Goal: Information Seeking & Learning: Find specific fact

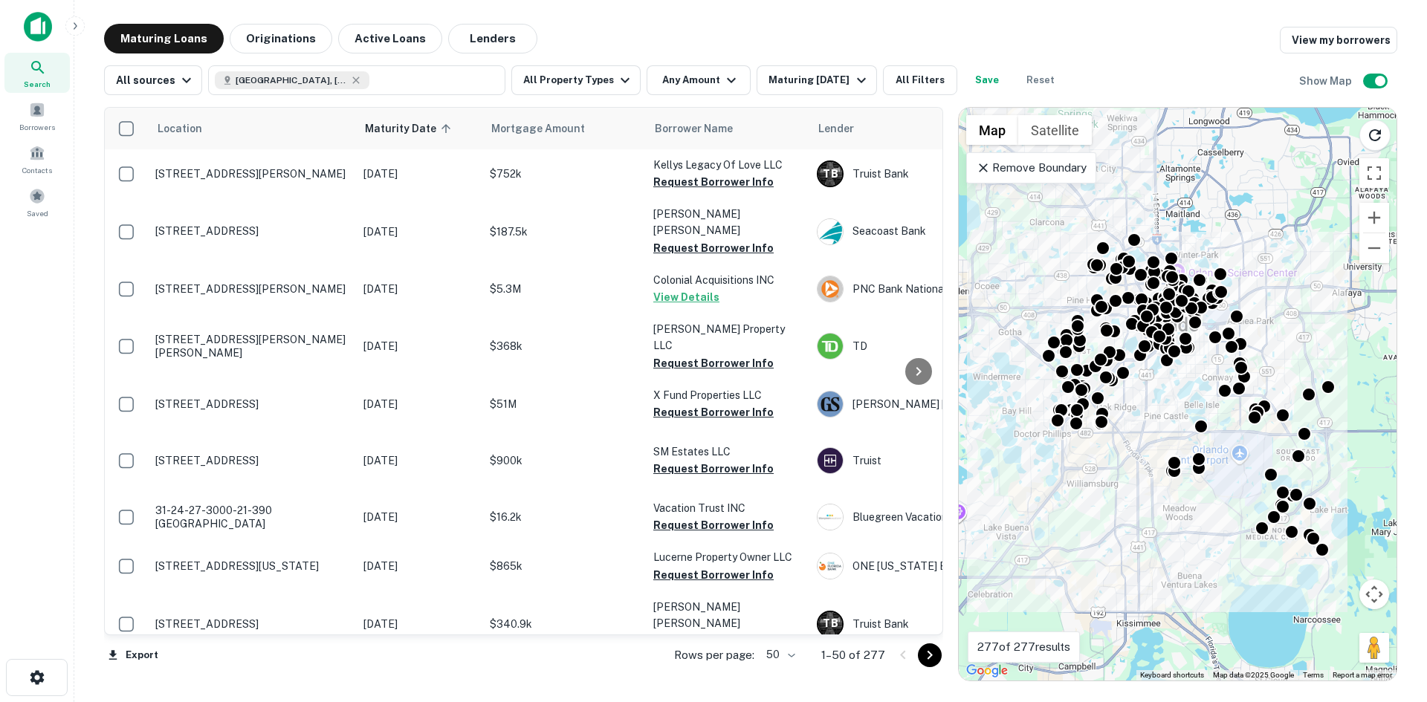
click at [981, 165] on icon at bounding box center [983, 168] width 9 height 9
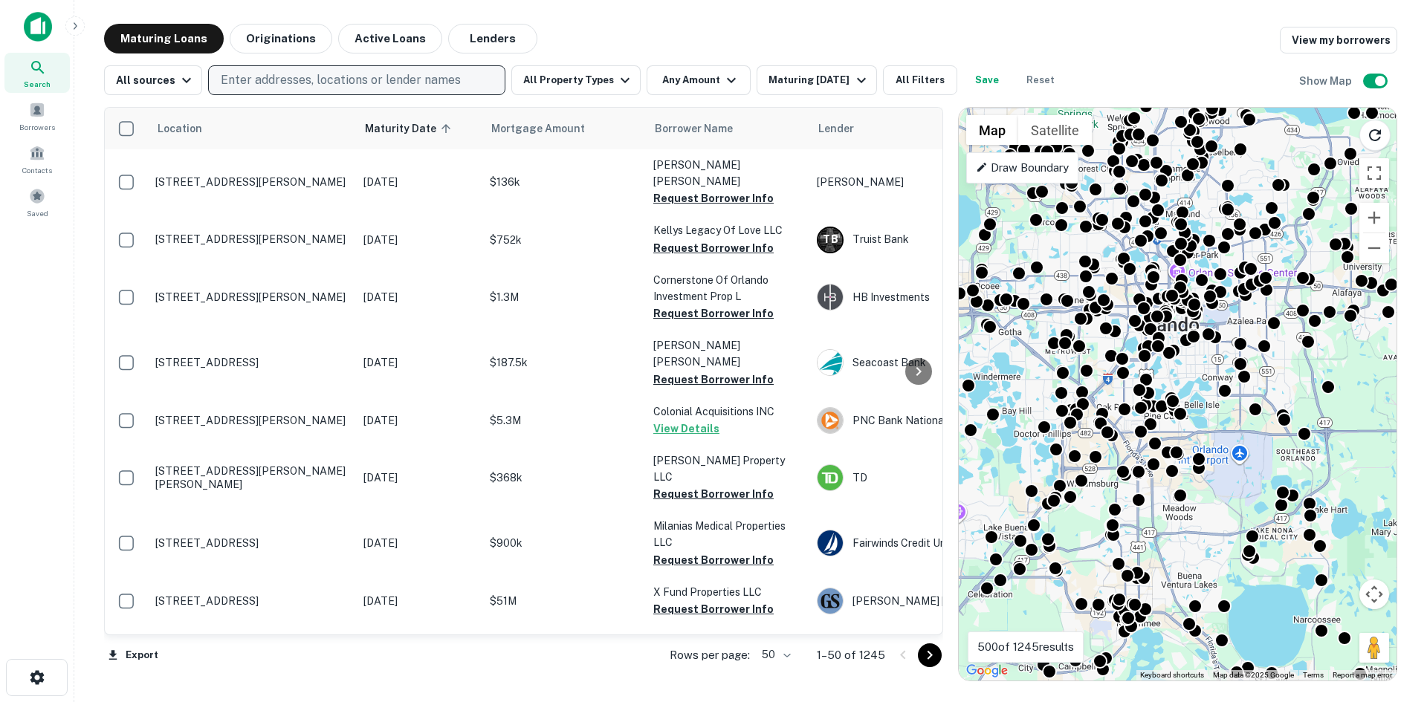
click at [303, 74] on p "Enter addresses, locations or lender names" at bounding box center [341, 80] width 240 height 18
drag, startPoint x: 298, startPoint y: 80, endPoint x: 296, endPoint y: 90, distance: 9.9
click at [296, 90] on button "Enter addresses, locations or lender names" at bounding box center [356, 80] width 297 height 30
click at [280, 85] on p "Enter addresses, locations or lender names" at bounding box center [341, 80] width 240 height 18
click at [280, 80] on p "Enter addresses, locations or lender names" at bounding box center [341, 80] width 240 height 18
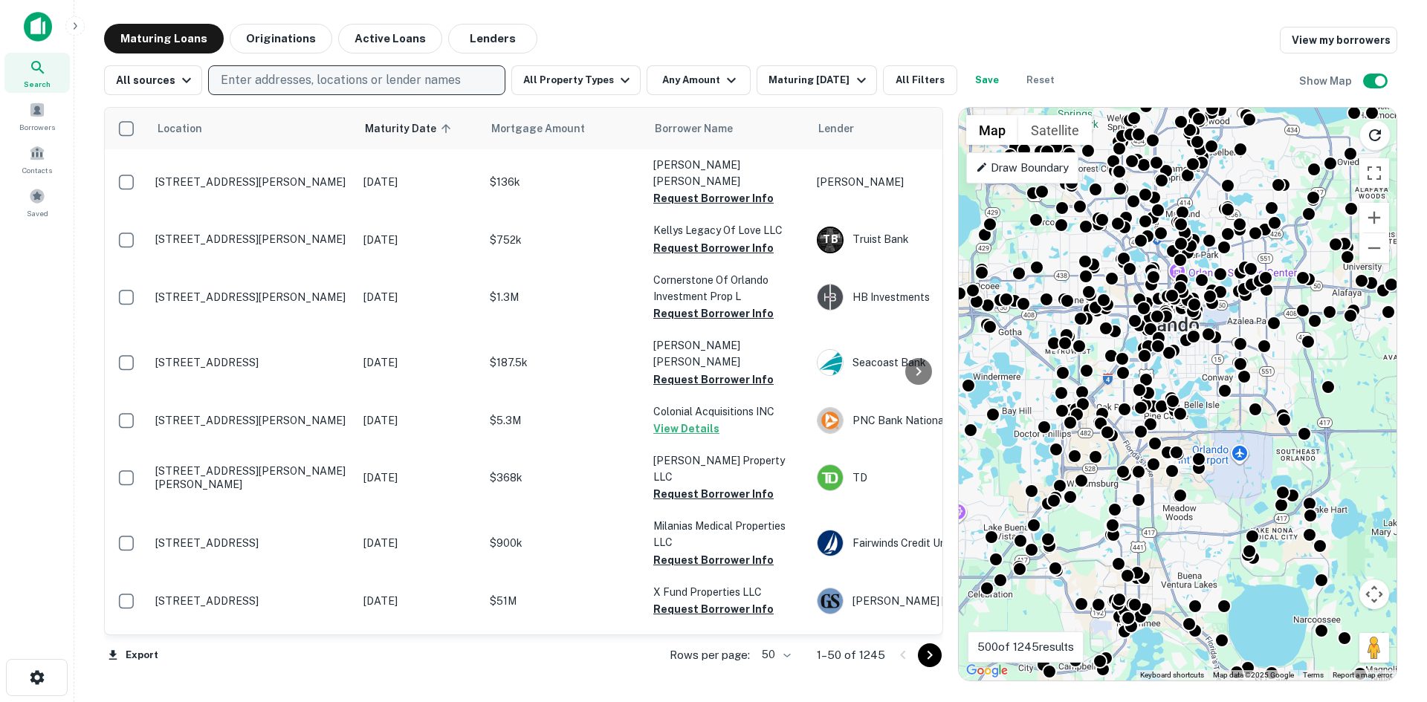
click at [282, 77] on p "Enter addresses, locations or lender names" at bounding box center [341, 80] width 240 height 18
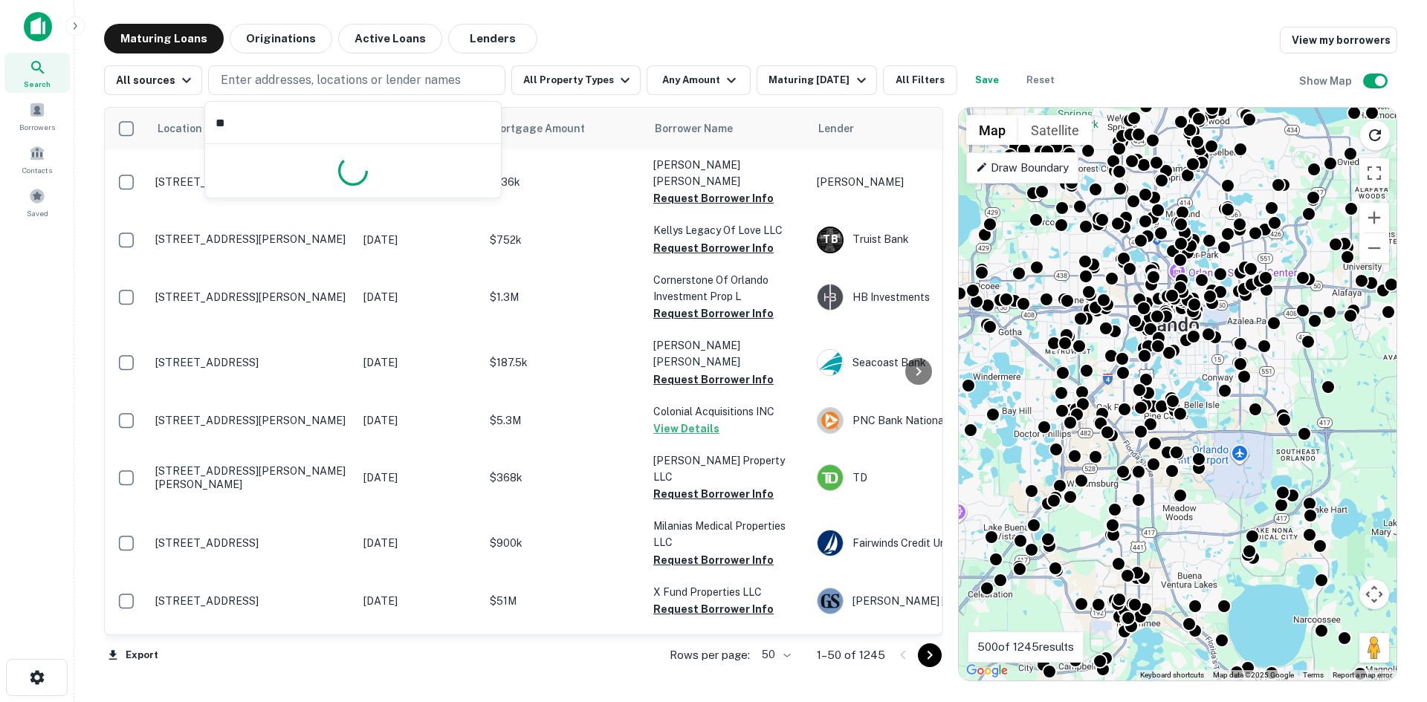
type input "*"
click at [357, 132] on input "text" at bounding box center [353, 123] width 296 height 42
type input "**********"
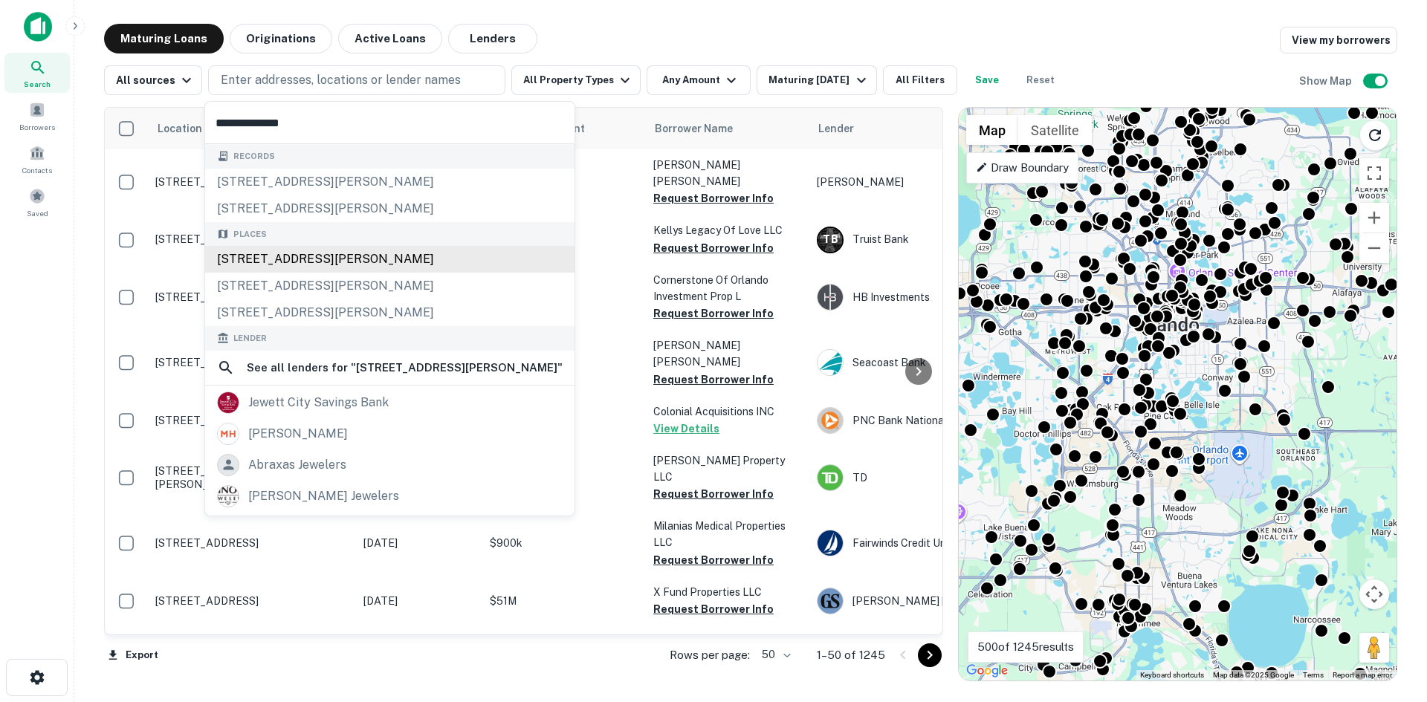
click at [375, 253] on div "[STREET_ADDRESS][PERSON_NAME]" at bounding box center [389, 259] width 369 height 27
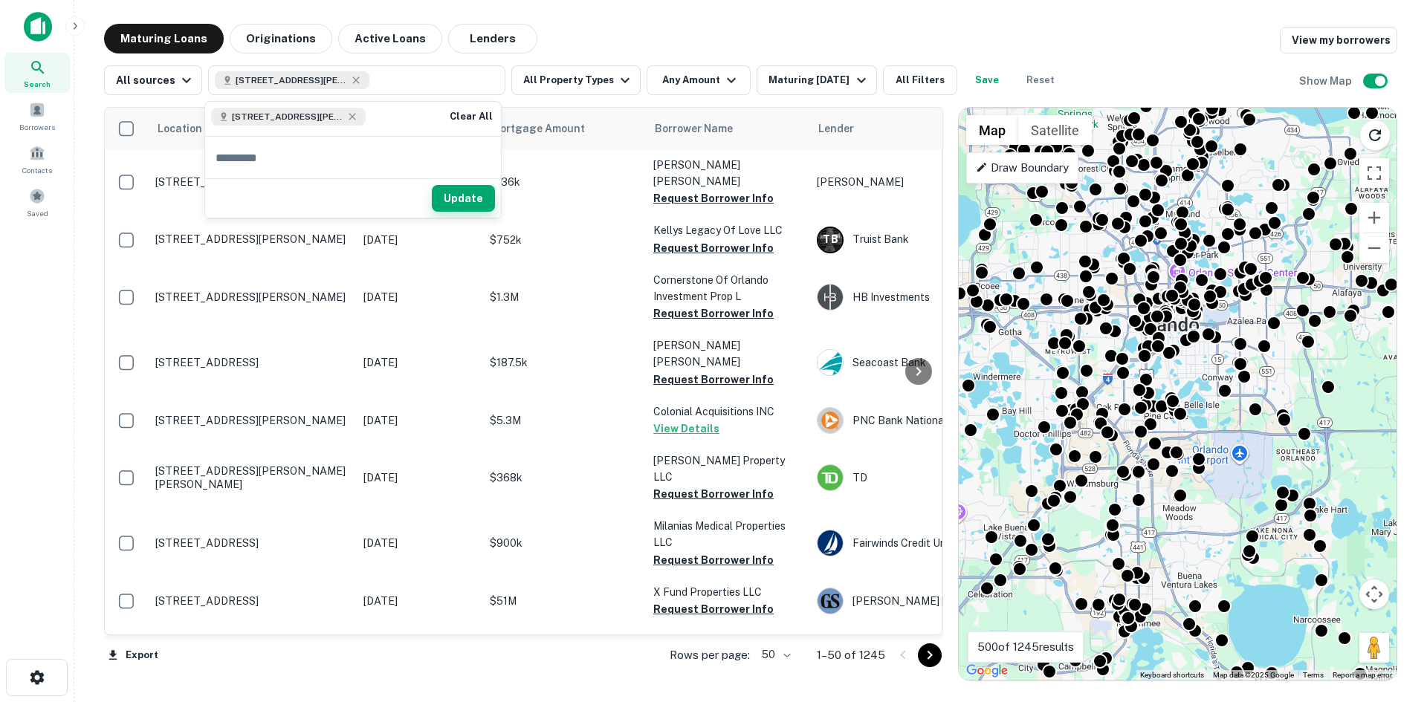
click at [452, 197] on button "Update" at bounding box center [463, 198] width 63 height 27
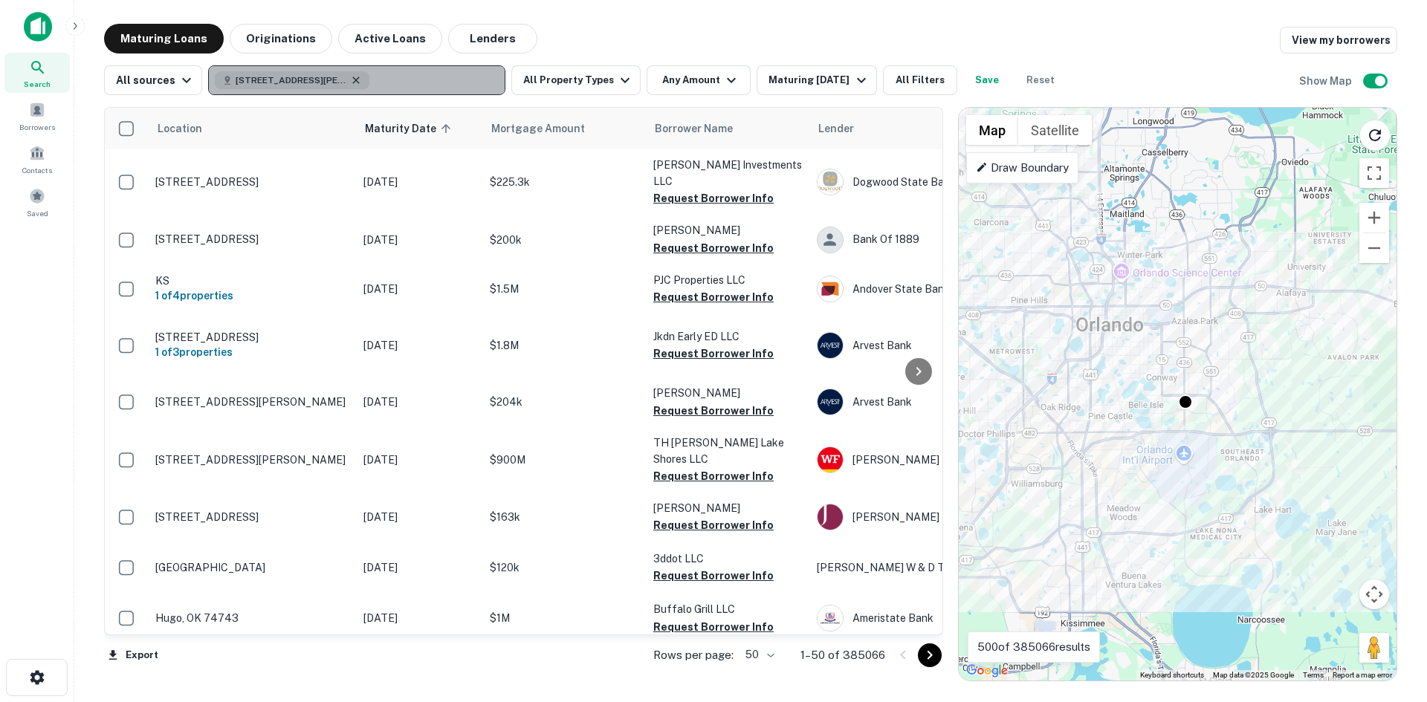
click at [355, 82] on icon "button" at bounding box center [356, 80] width 7 height 7
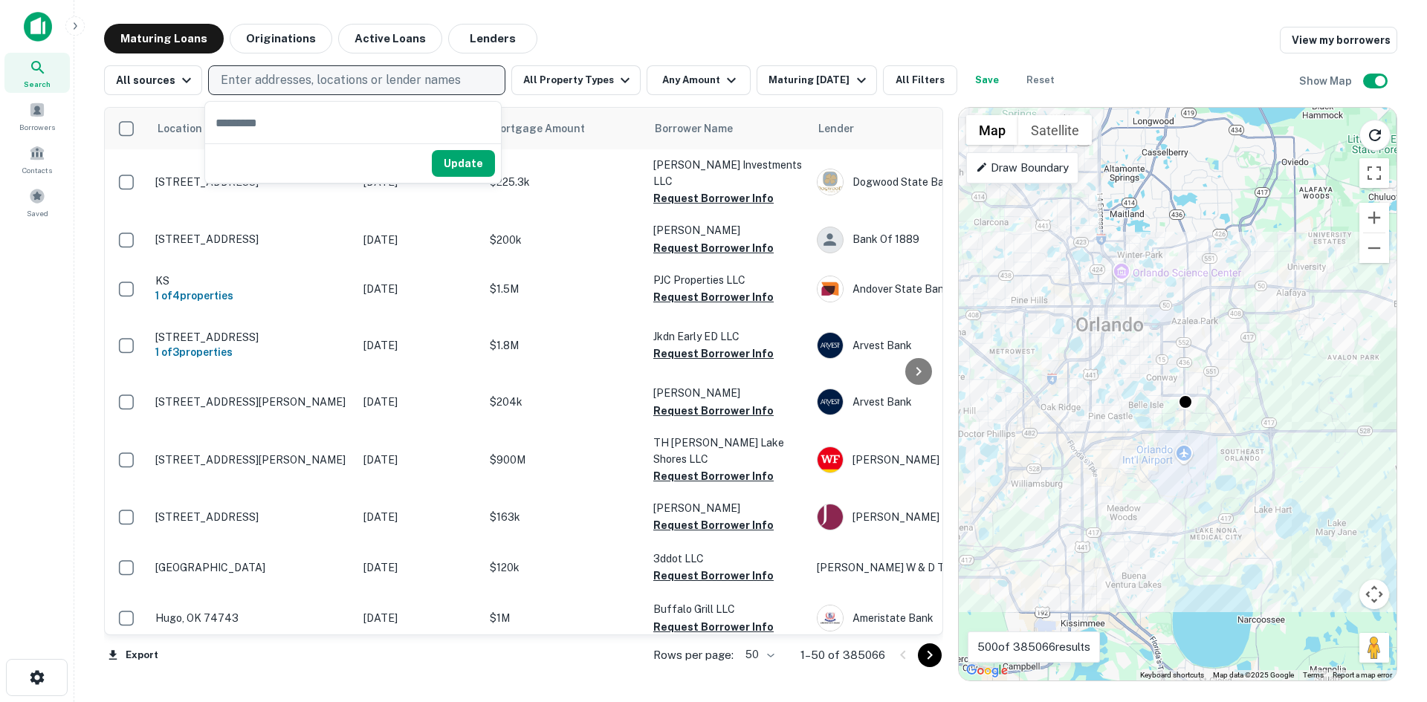
click at [273, 120] on input "text" at bounding box center [353, 123] width 296 height 42
type input "********"
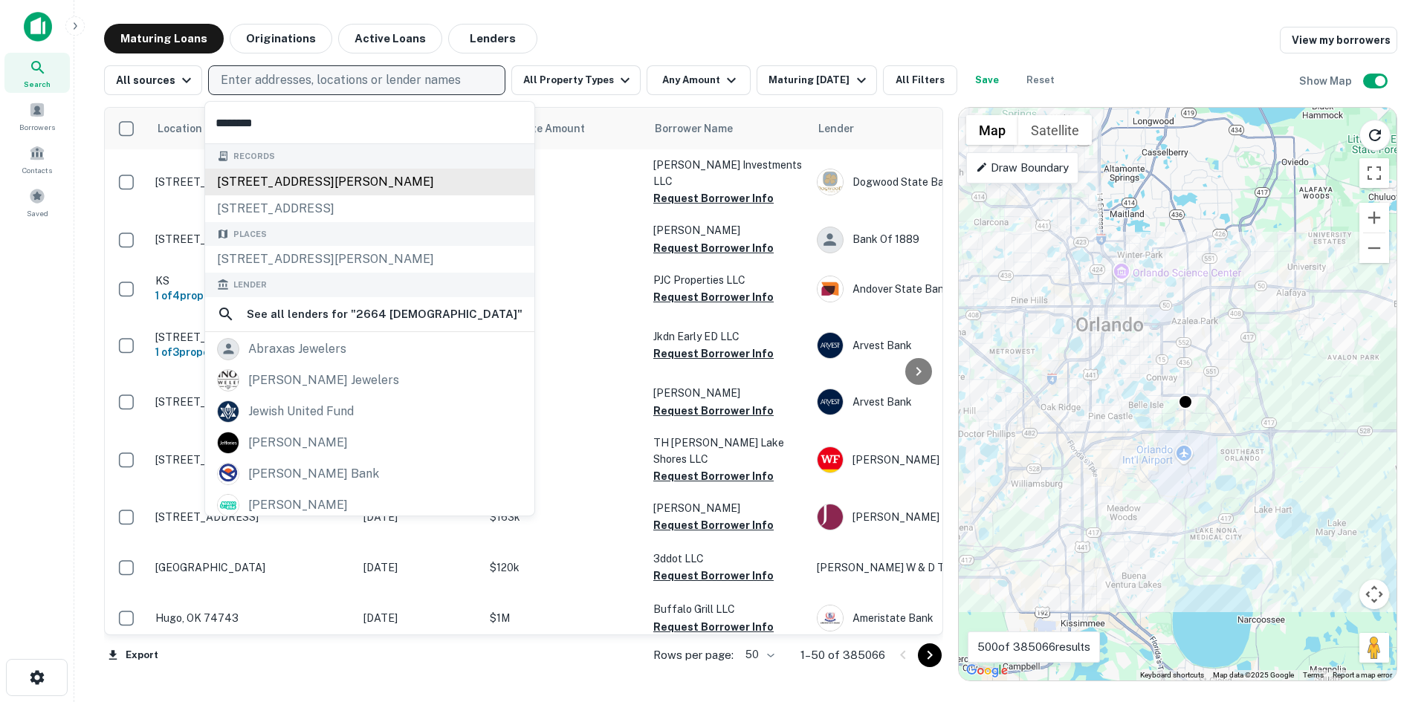
click at [313, 190] on div "[STREET_ADDRESS][PERSON_NAME]" at bounding box center [369, 182] width 329 height 27
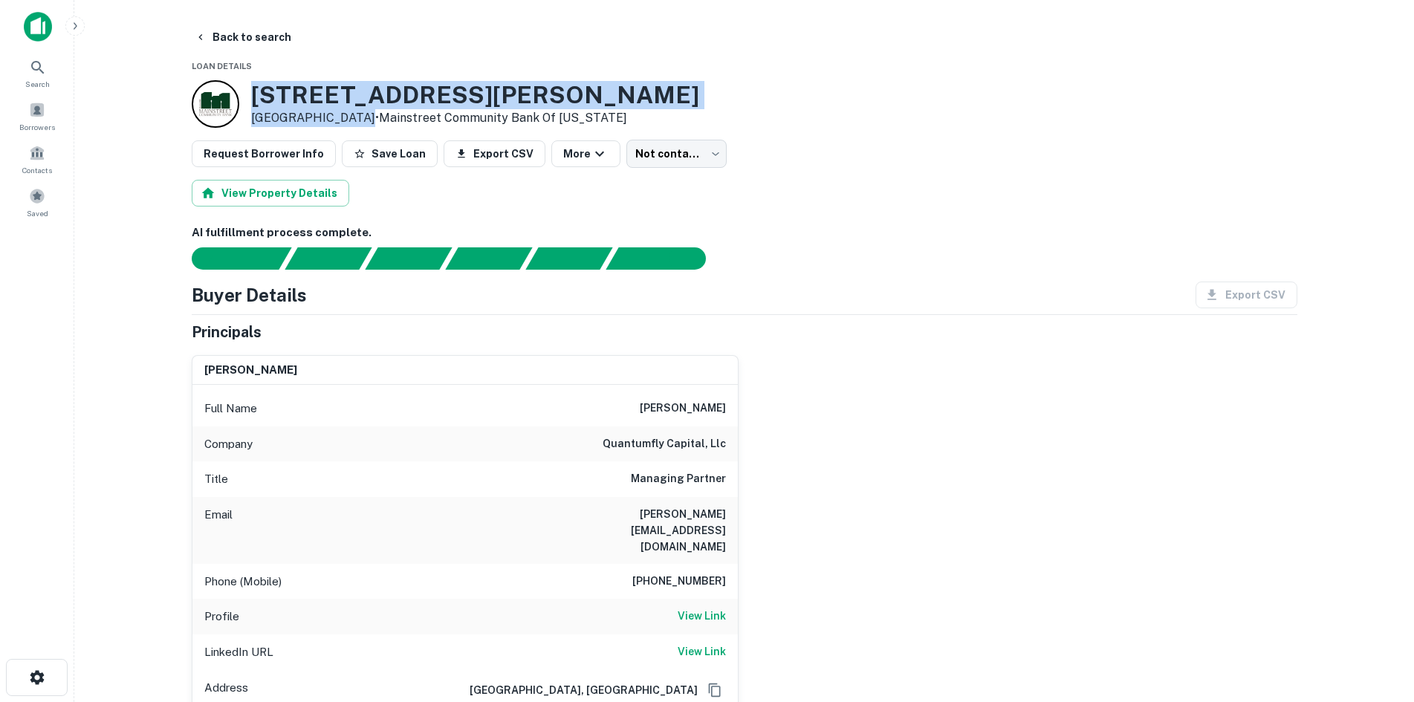
drag, startPoint x: 253, startPoint y: 95, endPoint x: 351, endPoint y: 117, distance: 99.7
click at [351, 117] on div "[STREET_ADDRESS][PERSON_NAME] • Mainstreet Community Bank Of [US_STATE]" at bounding box center [475, 104] width 448 height 46
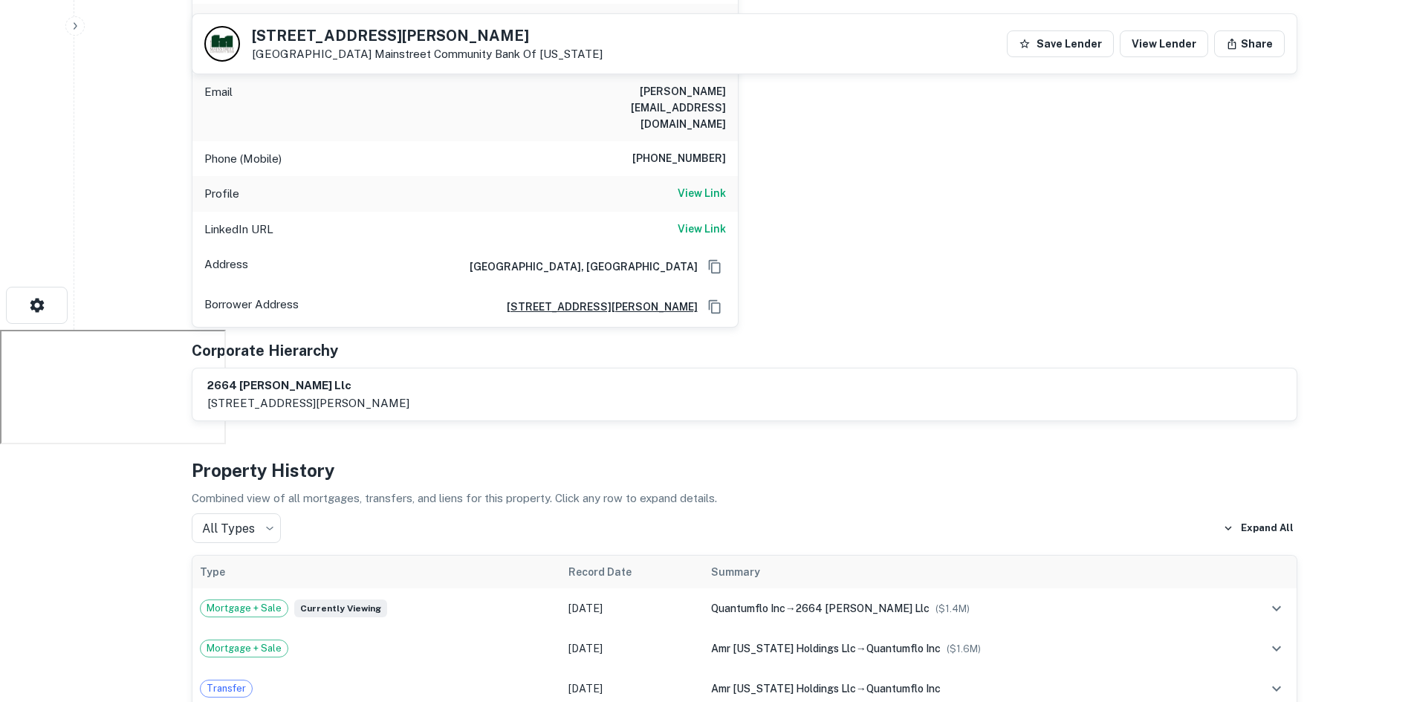
scroll to position [372, 0]
click at [709, 221] on h6 "View Link" at bounding box center [702, 229] width 48 height 16
